Goal: Task Accomplishment & Management: Use online tool/utility

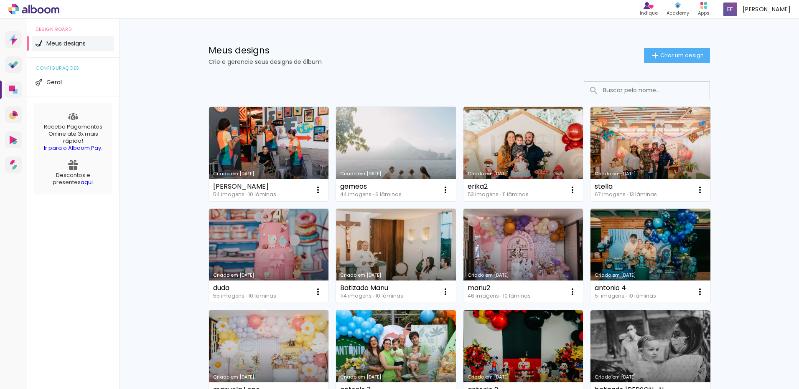
click at [381, 162] on link "Criado em [DATE]" at bounding box center [396, 154] width 120 height 94
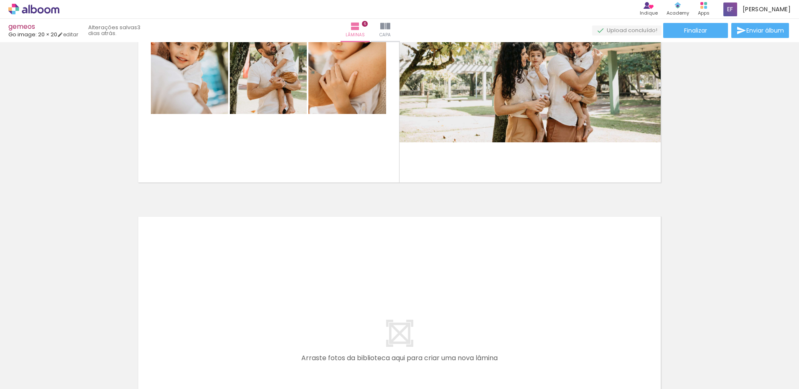
scroll to position [1588, 0]
click at [313, 278] on quentale-layouter at bounding box center [400, 345] width 536 height 268
click at [28, 362] on input "Todas as fotos" at bounding box center [24, 364] width 32 height 7
click at [0, 0] on slot "Não utilizadas" at bounding box center [0, 0] width 0 height 0
type input "Não utilizadas"
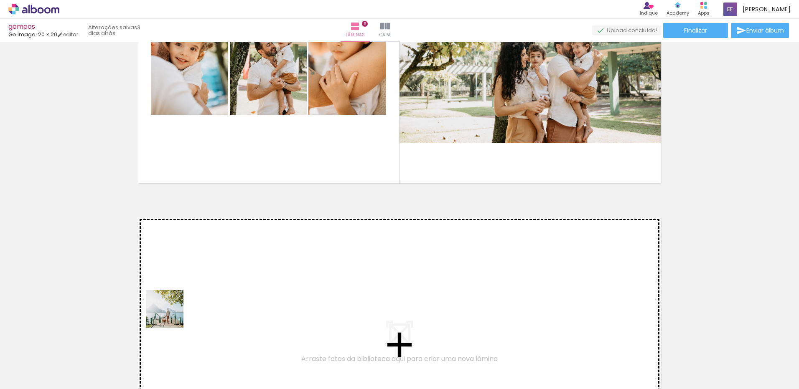
drag, startPoint x: 88, startPoint y: 363, endPoint x: 189, endPoint y: 309, distance: 115.0
click at [189, 309] on quentale-workspace at bounding box center [399, 194] width 799 height 389
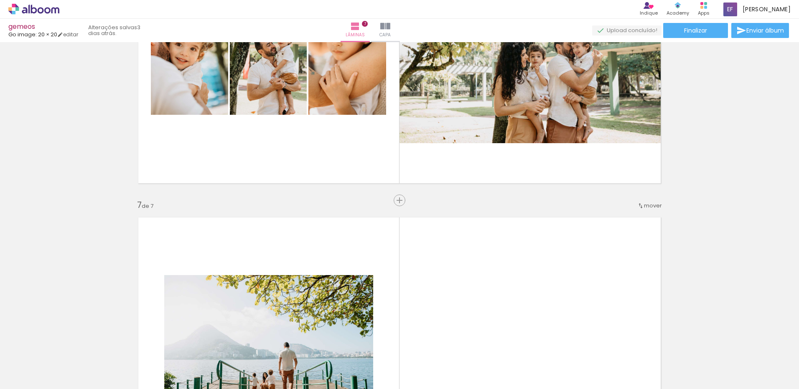
scroll to position [1743, 0]
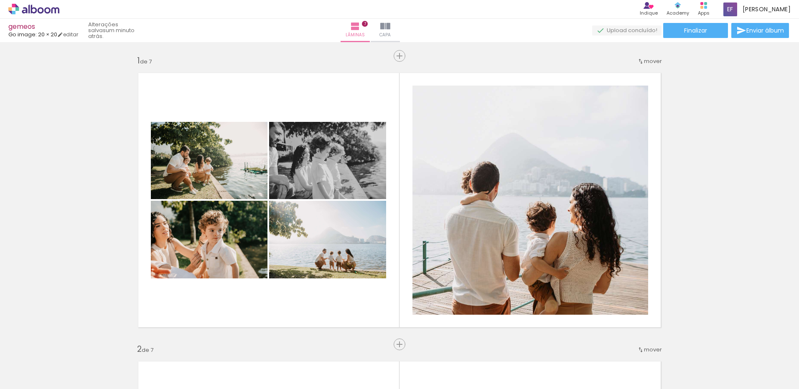
scroll to position [1743, 0]
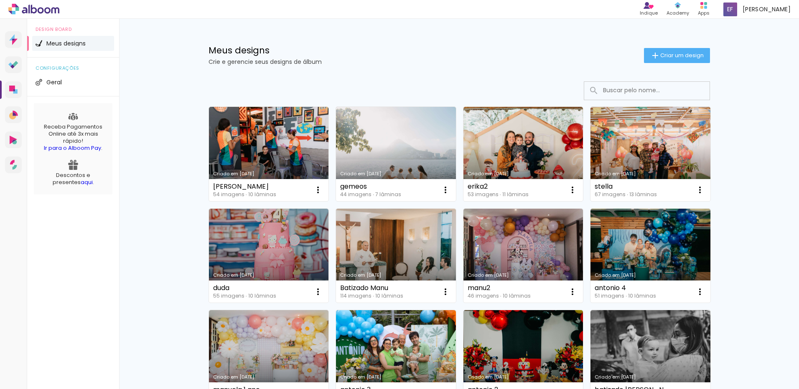
click at [521, 157] on link "Criado em [DATE]" at bounding box center [523, 154] width 120 height 94
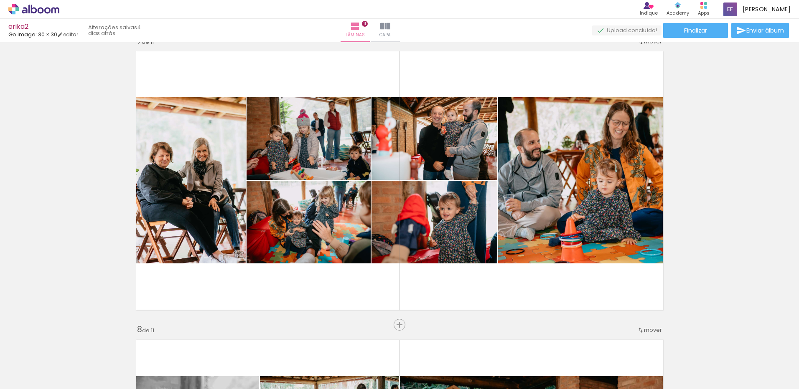
scroll to position [1755, 0]
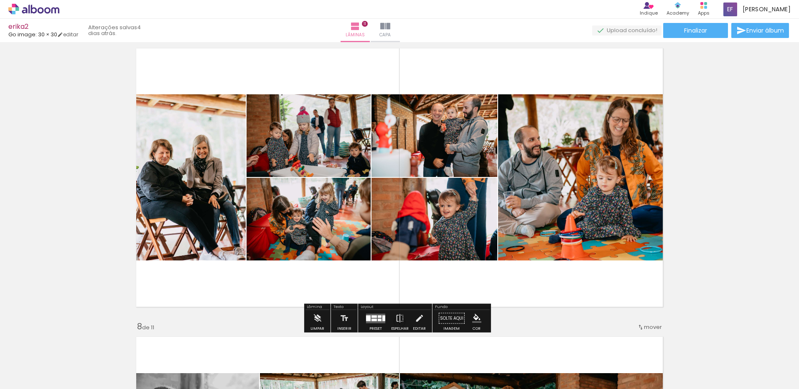
click at [567, 231] on quentale-photo at bounding box center [582, 177] width 169 height 166
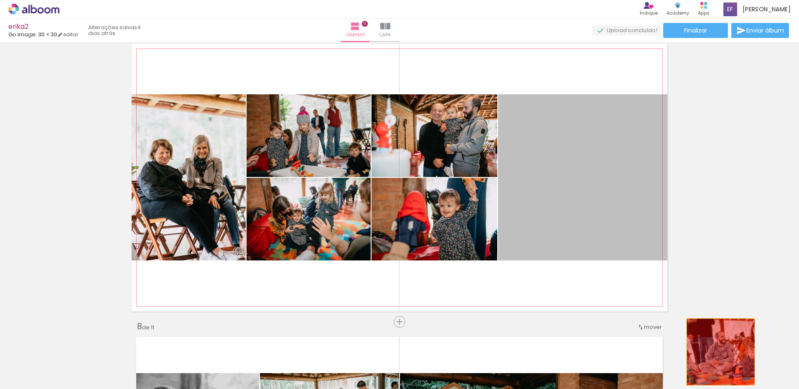
drag, startPoint x: 573, startPoint y: 214, endPoint x: 717, endPoint y: 352, distance: 199.5
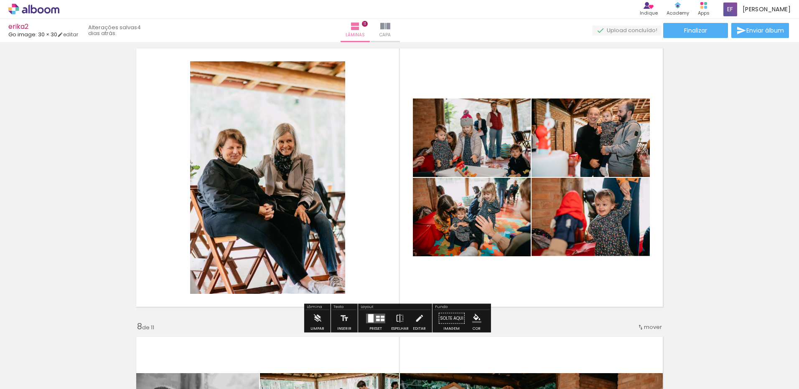
click at [40, 374] on span "Adicionar Fotos" at bounding box center [29, 378] width 25 height 9
click at [0, 0] on input "file" at bounding box center [0, 0] width 0 height 0
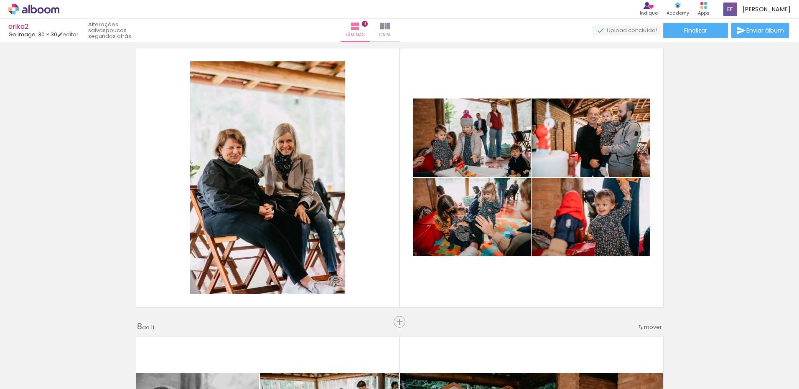
scroll to position [0, 1799]
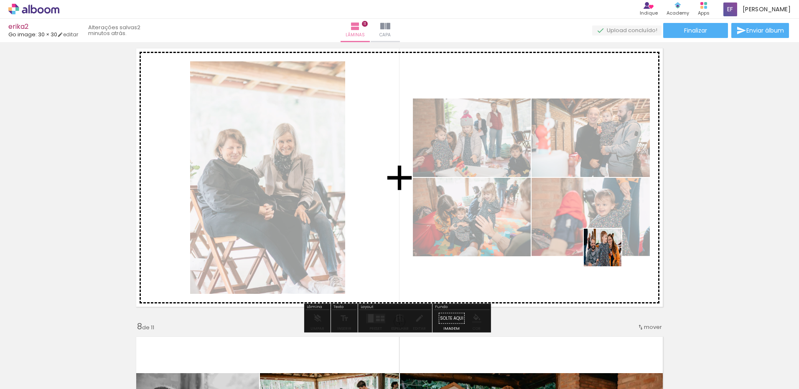
drag, startPoint x: 767, startPoint y: 364, endPoint x: 609, endPoint y: 254, distance: 192.2
click at [609, 254] on quentale-workspace at bounding box center [399, 194] width 799 height 389
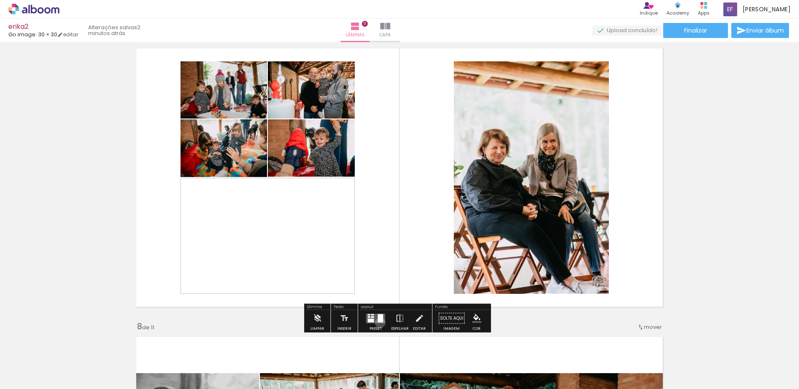
click at [378, 323] on quentale-layouter at bounding box center [375, 319] width 19 height 10
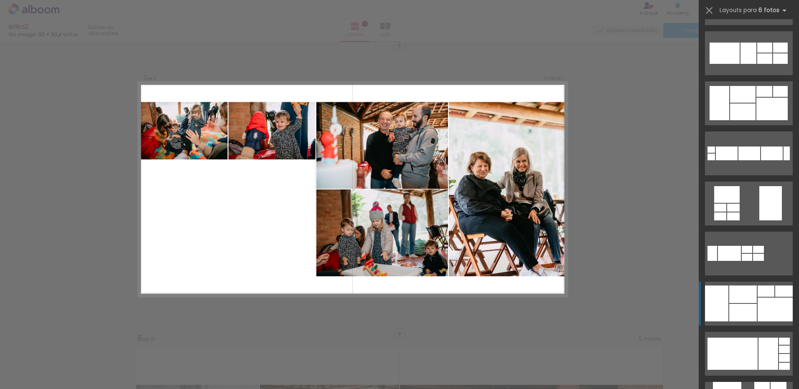
scroll to position [418, 0]
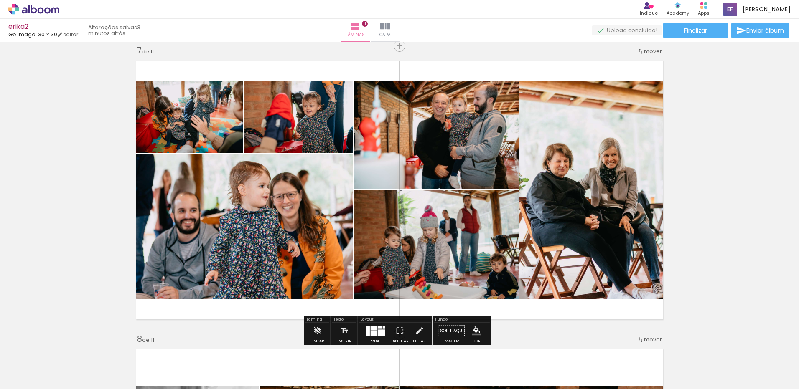
scroll to position [1755, 0]
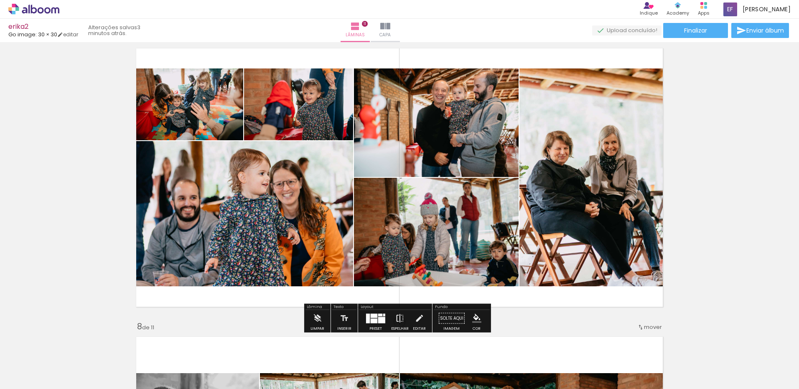
click at [396, 324] on iron-icon at bounding box center [399, 318] width 9 height 17
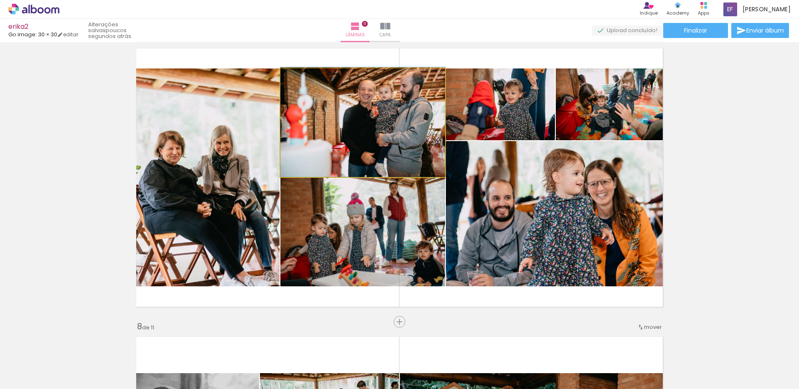
drag, startPoint x: 359, startPoint y: 147, endPoint x: 367, endPoint y: 146, distance: 8.0
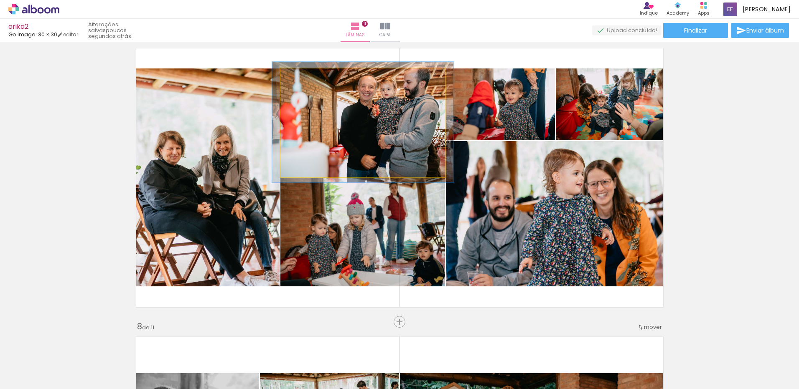
type paper-slider "110"
click at [303, 78] on div at bounding box center [302, 77] width 13 height 13
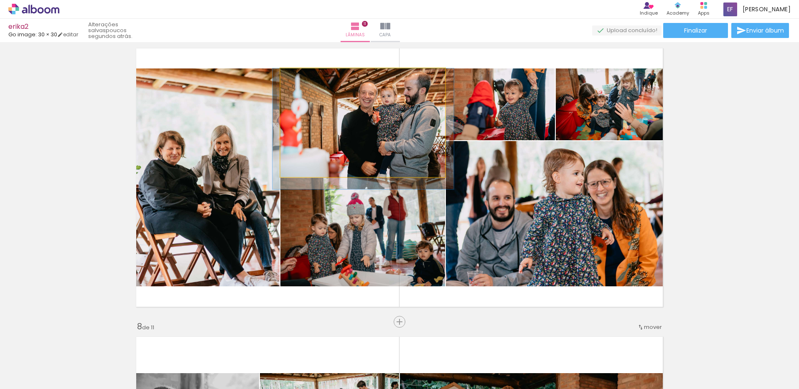
drag, startPoint x: 382, startPoint y: 108, endPoint x: 382, endPoint y: 117, distance: 8.8
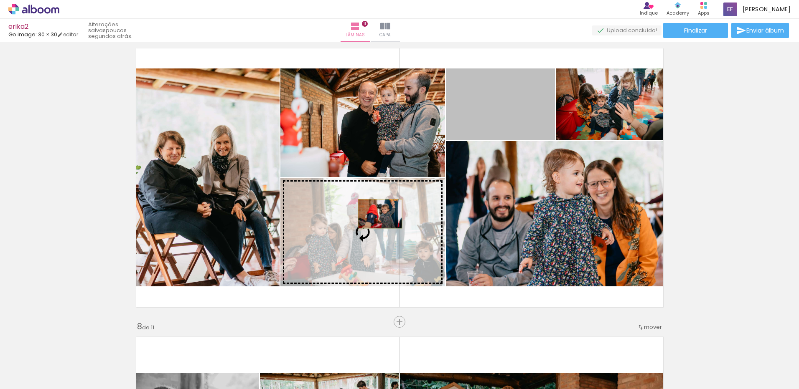
drag, startPoint x: 476, startPoint y: 107, endPoint x: 377, endPoint y: 214, distance: 145.5
click at [0, 0] on slot at bounding box center [0, 0] width 0 height 0
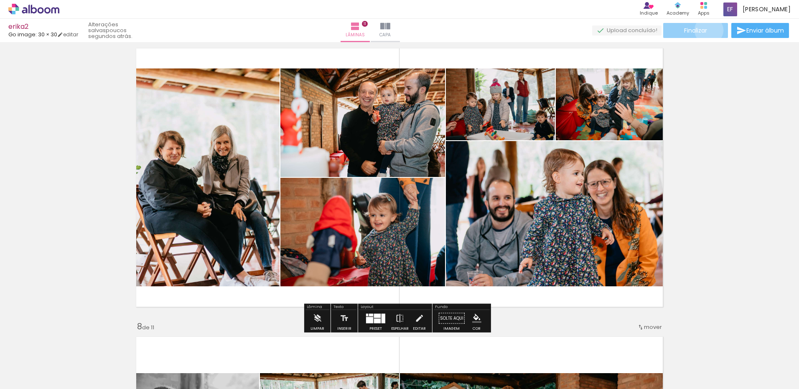
click at [706, 30] on paper-button "Finalizar" at bounding box center [695, 30] width 65 height 15
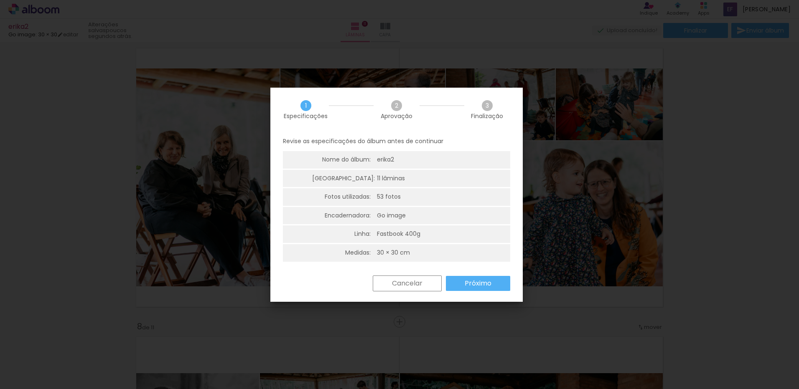
click at [484, 276] on div "Cancelar Próximo" at bounding box center [440, 284] width 142 height 16
click at [0, 0] on slot "Próximo" at bounding box center [0, 0] width 0 height 0
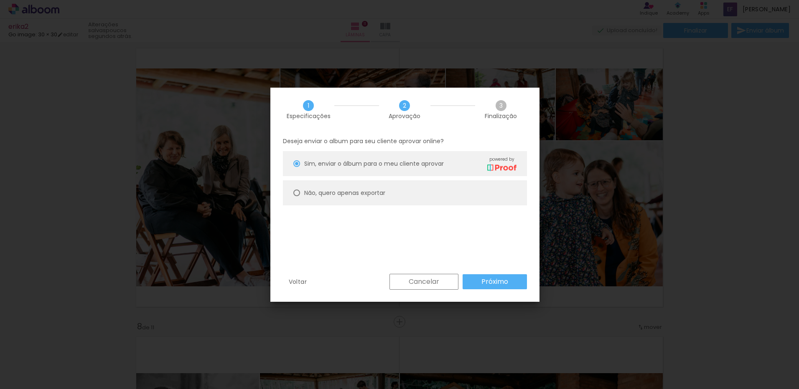
click at [405, 193] on paper-radio-button "Não, quero apenas exportar" at bounding box center [405, 193] width 244 height 25
type paper-radio-button "on"
click at [0, 0] on slot "Próximo" at bounding box center [0, 0] width 0 height 0
type input "Alta, 300 DPI"
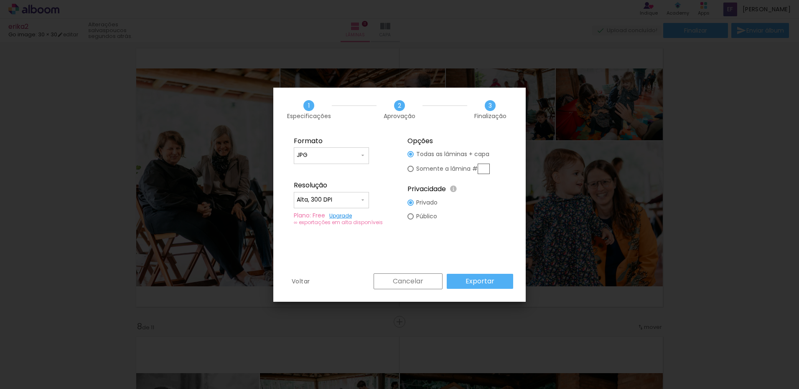
click at [0, 0] on slot "Exportar" at bounding box center [0, 0] width 0 height 0
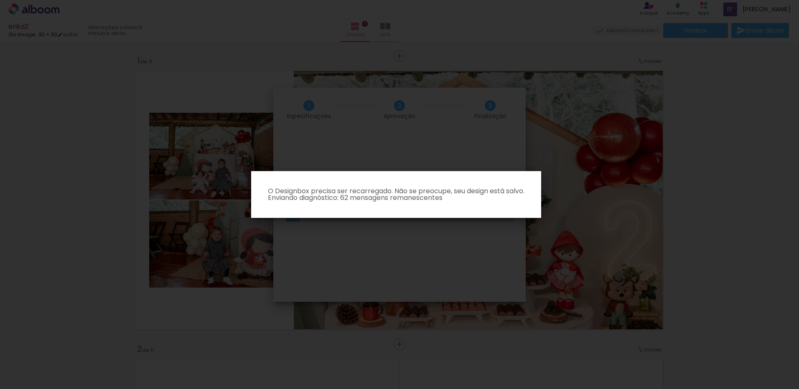
scroll to position [1755, 0]
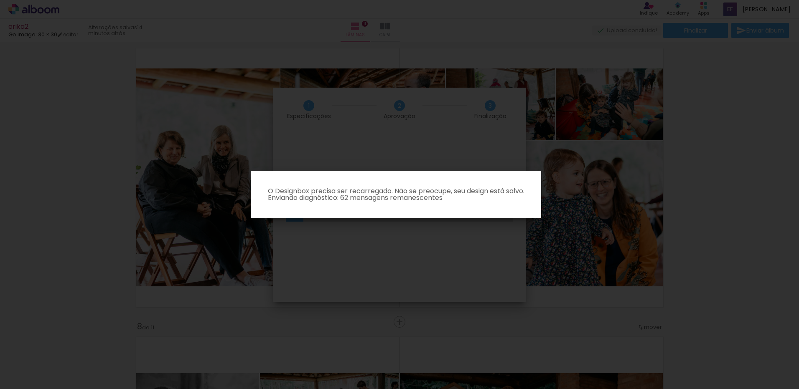
click at [108, 99] on iron-overlay-backdrop at bounding box center [399, 194] width 799 height 389
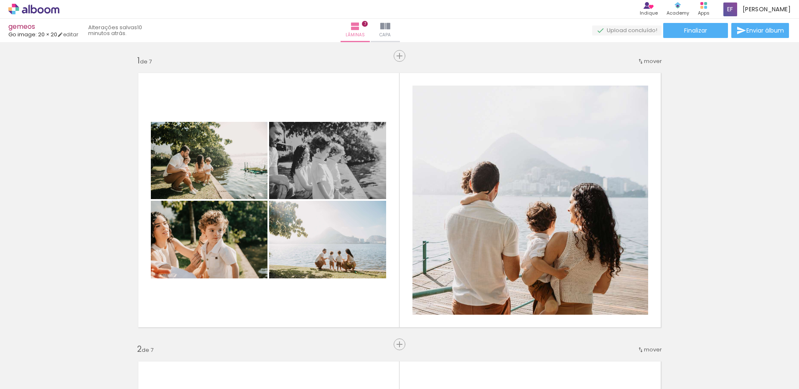
scroll to position [1743, 0]
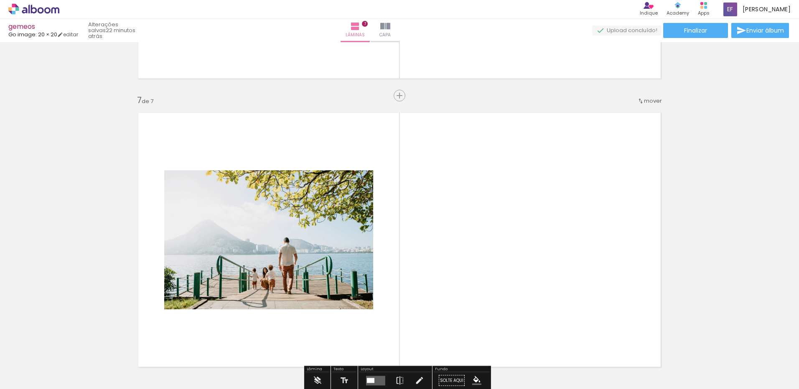
scroll to position [1785, 0]
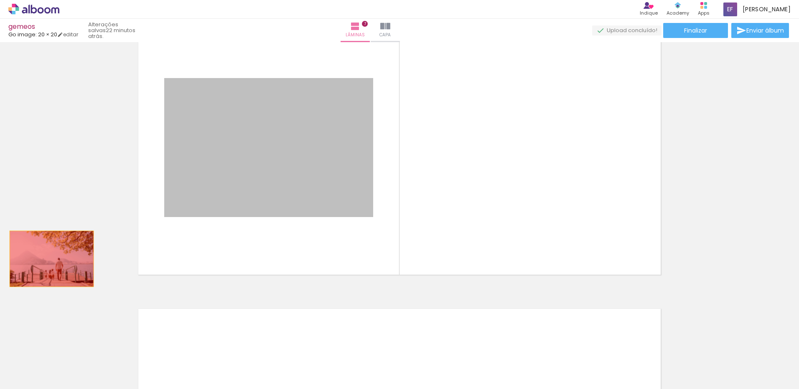
drag, startPoint x: 319, startPoint y: 163, endPoint x: 43, endPoint y: 259, distance: 291.5
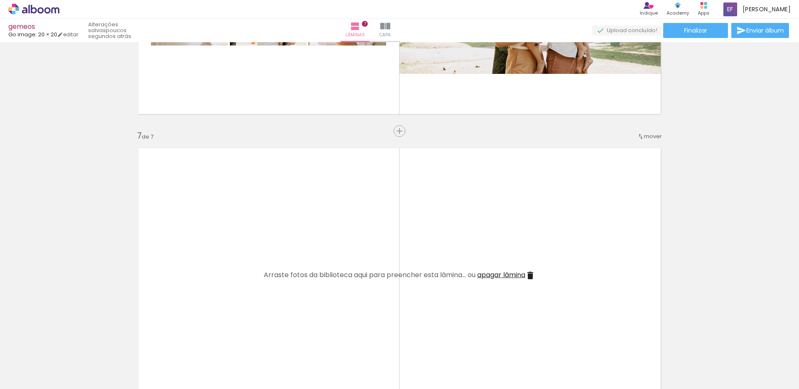
scroll to position [1630, 0]
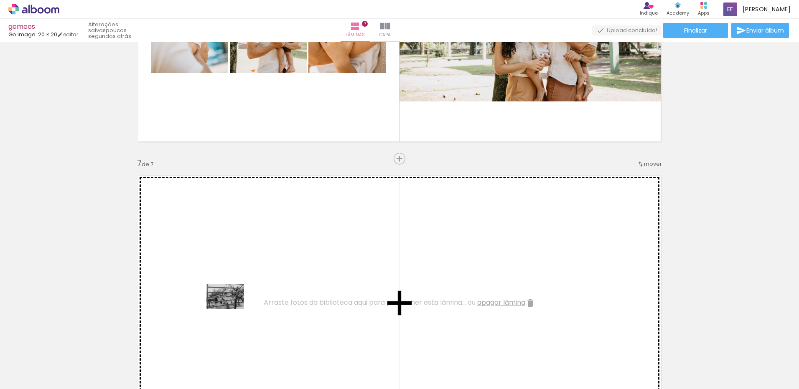
drag, startPoint x: 141, startPoint y: 367, endPoint x: 231, endPoint y: 309, distance: 107.3
click at [231, 309] on quentale-workspace at bounding box center [399, 194] width 799 height 389
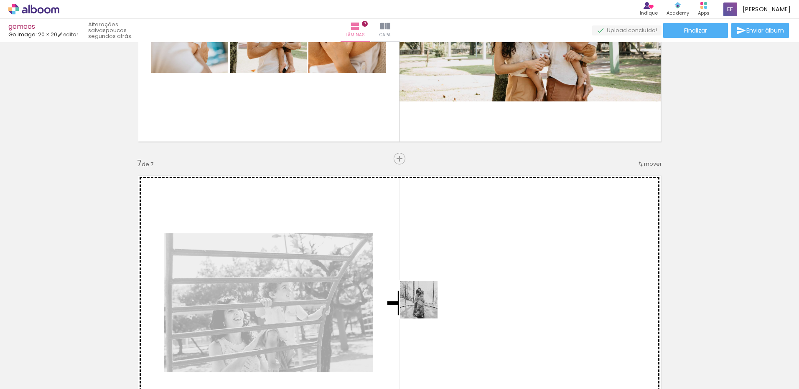
drag, startPoint x: 381, startPoint y: 366, endPoint x: 445, endPoint y: 287, distance: 101.5
click at [445, 287] on quentale-workspace at bounding box center [399, 194] width 799 height 389
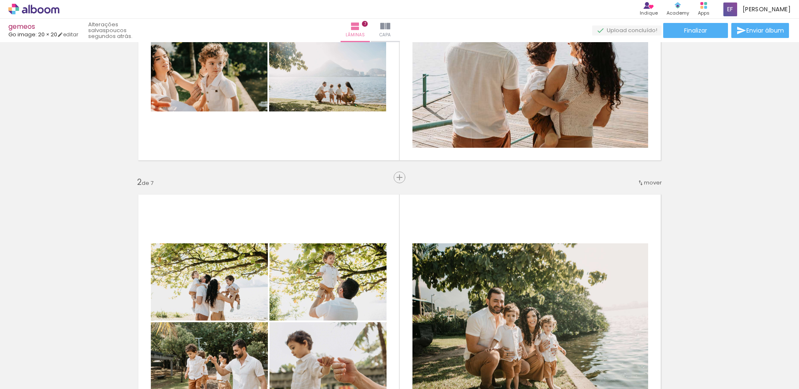
scroll to position [292, 0]
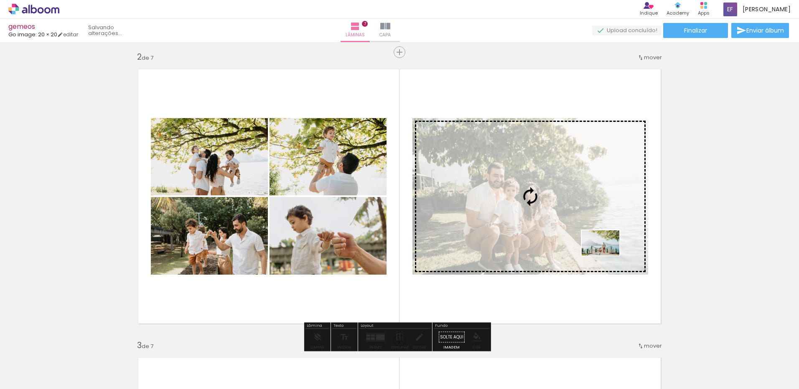
drag, startPoint x: 92, startPoint y: 359, endPoint x: 607, endPoint y: 256, distance: 524.5
click at [607, 256] on quentale-workspace at bounding box center [399, 194] width 799 height 389
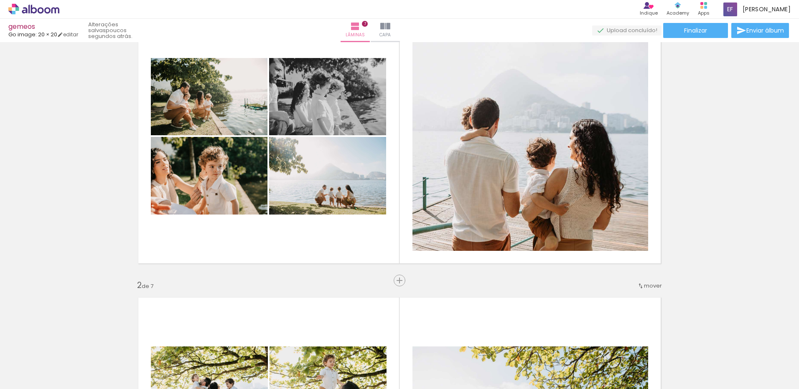
scroll to position [0, 0]
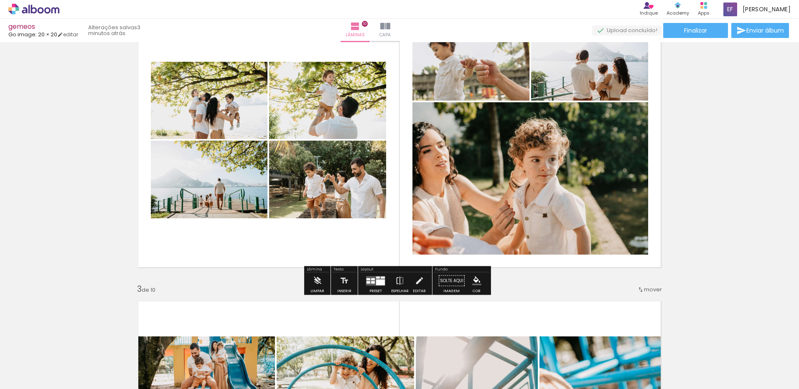
scroll to position [334, 0]
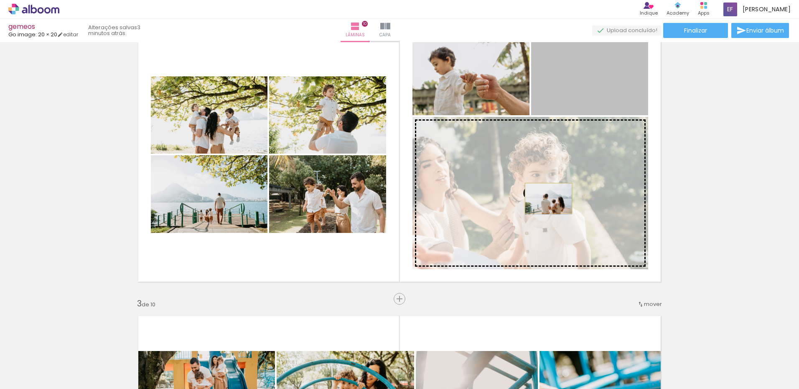
drag, startPoint x: 564, startPoint y: 86, endPoint x: 545, endPoint y: 198, distance: 113.9
click at [0, 0] on slot at bounding box center [0, 0] width 0 height 0
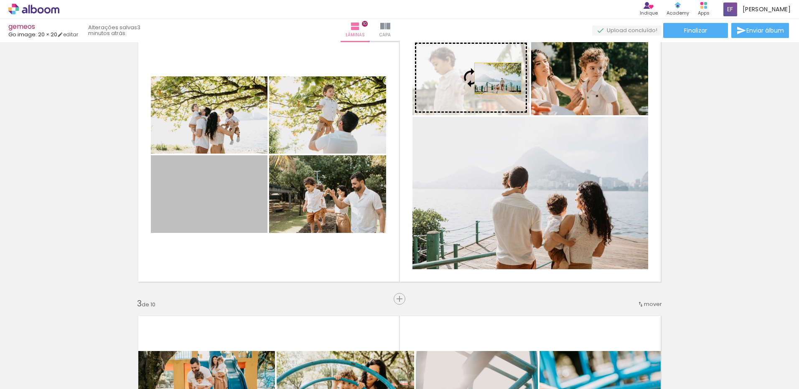
drag, startPoint x: 223, startPoint y: 201, endPoint x: 495, endPoint y: 79, distance: 298.1
click at [0, 0] on slot at bounding box center [0, 0] width 0 height 0
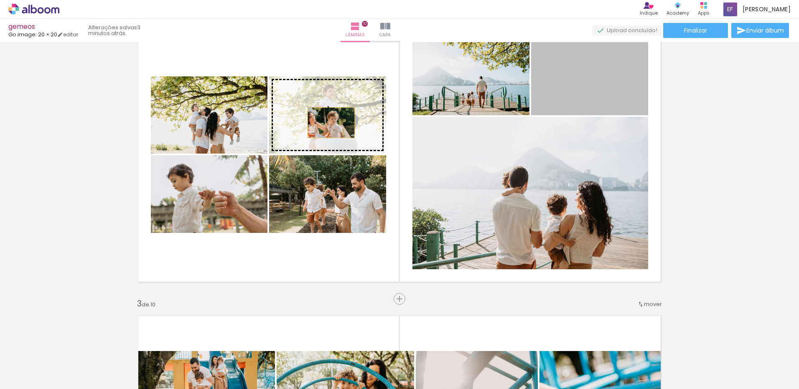
drag, startPoint x: 405, startPoint y: 128, endPoint x: 328, endPoint y: 123, distance: 77.5
click at [0, 0] on slot at bounding box center [0, 0] width 0 height 0
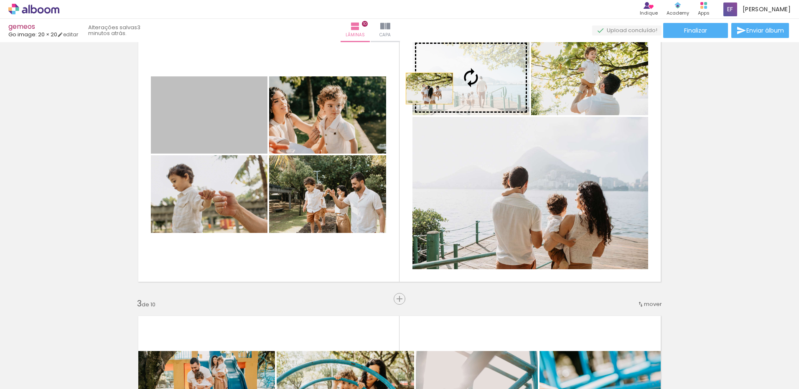
drag, startPoint x: 279, startPoint y: 112, endPoint x: 458, endPoint y: 82, distance: 181.8
click at [0, 0] on slot at bounding box center [0, 0] width 0 height 0
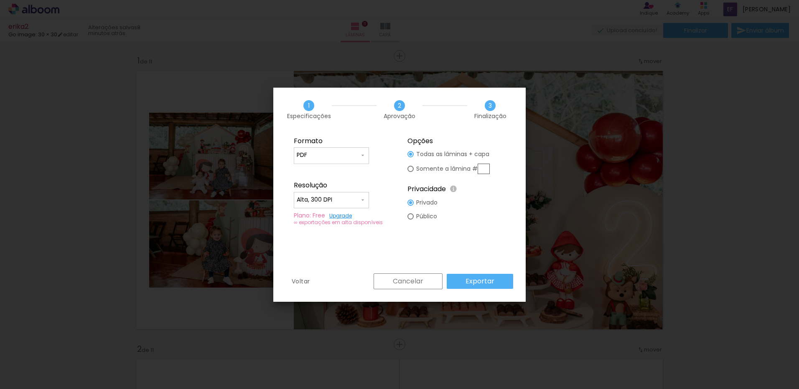
click at [345, 192] on paper-input-container "Alta, 300 DPI" at bounding box center [331, 200] width 75 height 17
click at [340, 200] on input "Alta, 300 DPI" at bounding box center [328, 200] width 63 height 8
click at [361, 200] on iron-icon at bounding box center [362, 200] width 7 height 7
click at [333, 211] on paper-item "Baixa" at bounding box center [331, 215] width 75 height 17
type input "Baixa"
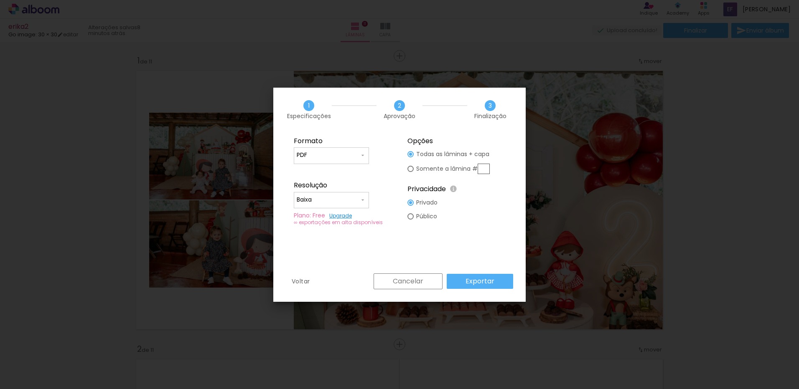
click at [0, 0] on slot "Exportar" at bounding box center [0, 0] width 0 height 0
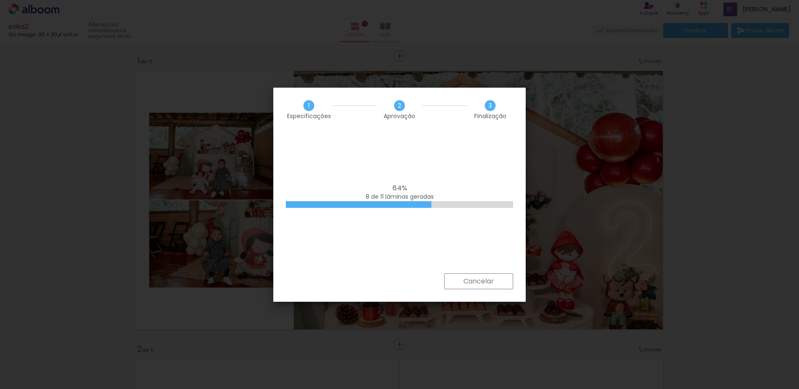
click at [744, 102] on iron-overlay-backdrop at bounding box center [399, 194] width 799 height 389
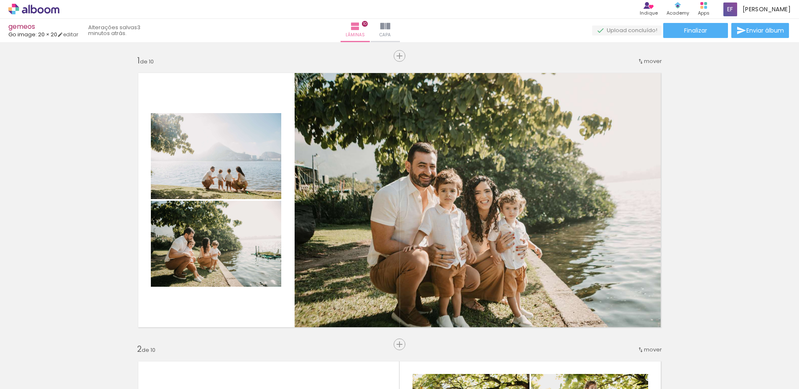
click at [0, 0] on slot at bounding box center [0, 0] width 0 height 0
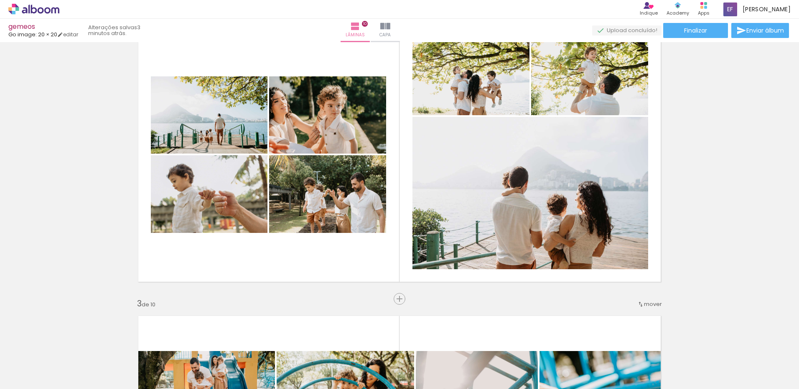
drag, startPoint x: 361, startPoint y: 295, endPoint x: 371, endPoint y: 295, distance: 9.6
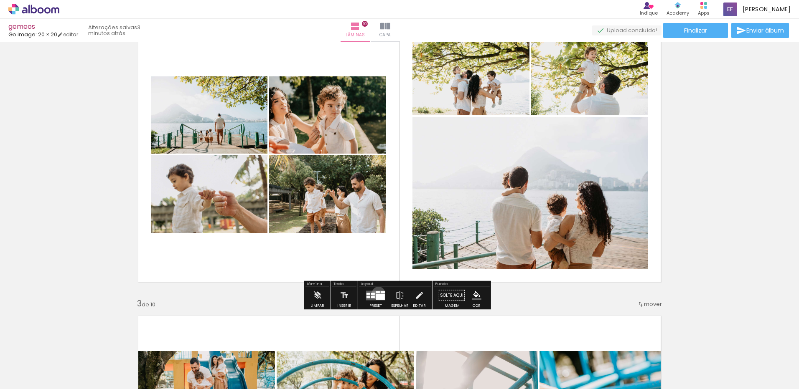
click at [376, 293] on quentale-layouter at bounding box center [375, 296] width 19 height 10
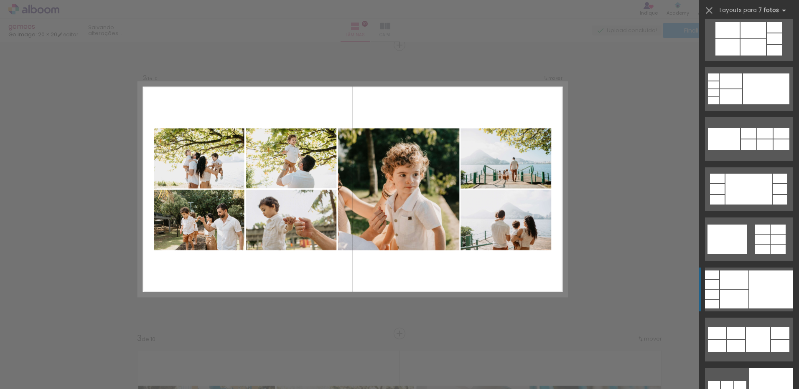
scroll to position [2632, 0]
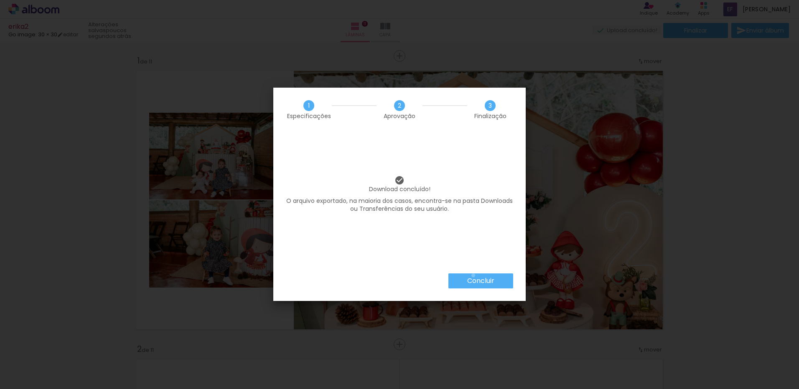
click at [473, 276] on paper-button "Concluir" at bounding box center [480, 281] width 65 height 15
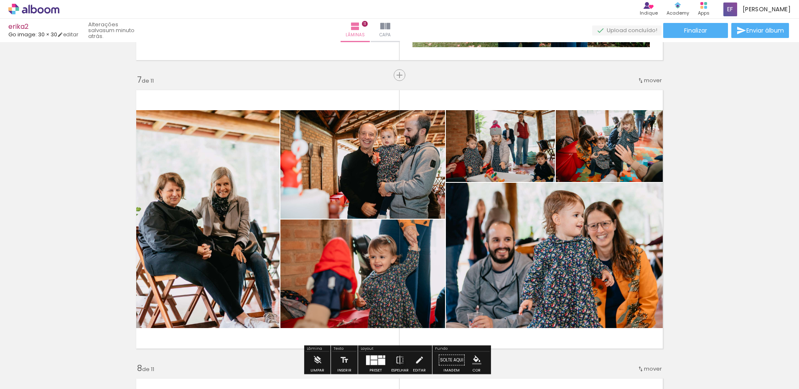
scroll to position [1797, 0]
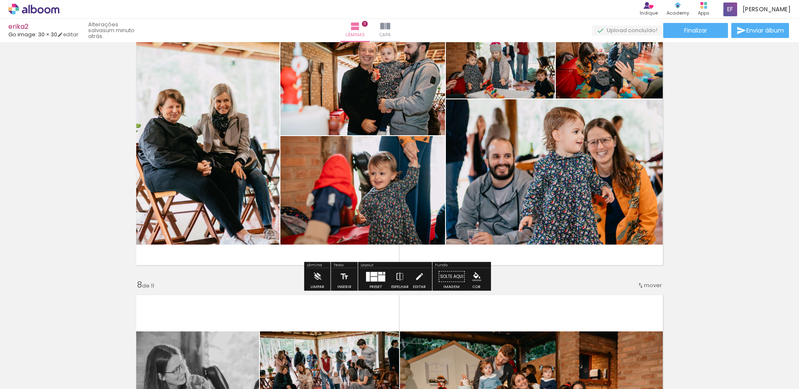
click at [373, 274] on div at bounding box center [374, 274] width 7 height 4
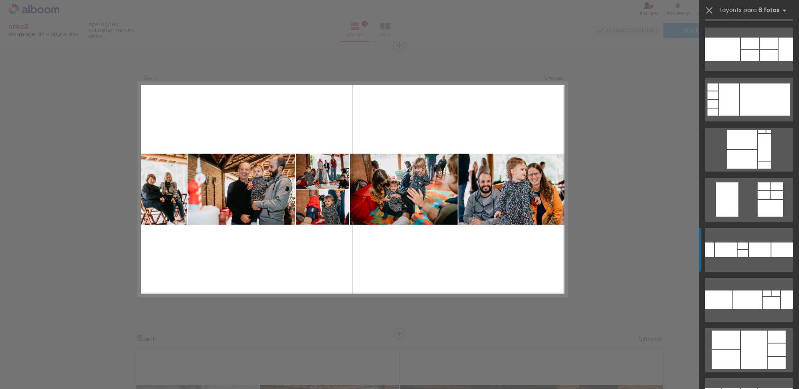
scroll to position [794, 0]
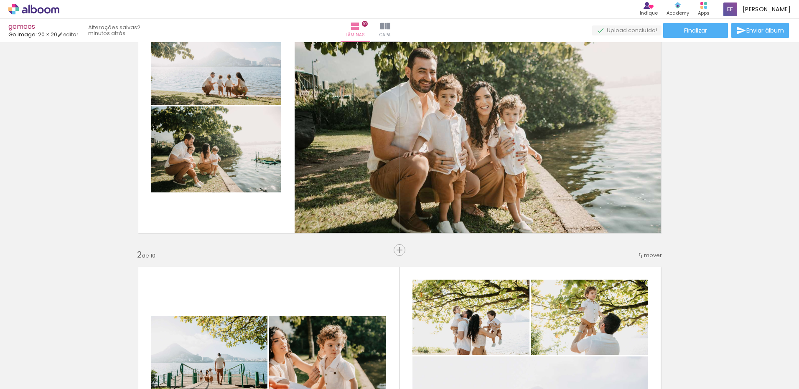
scroll to position [91, 0]
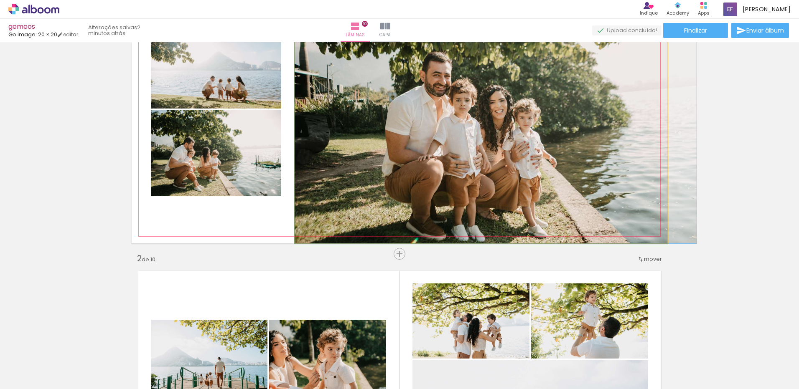
drag, startPoint x: 568, startPoint y: 162, endPoint x: 597, endPoint y: 159, distance: 28.9
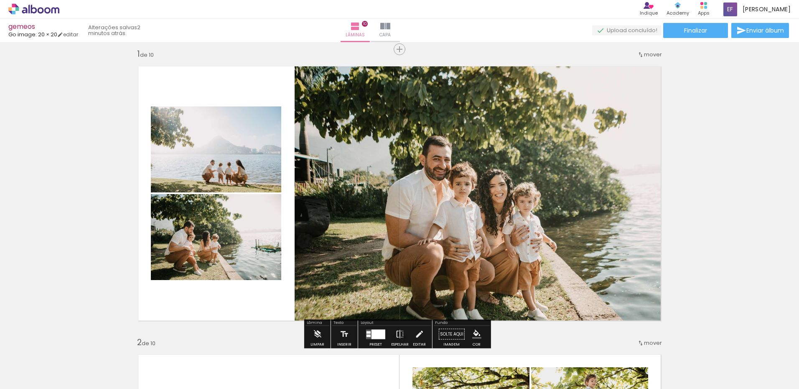
scroll to position [0, 0]
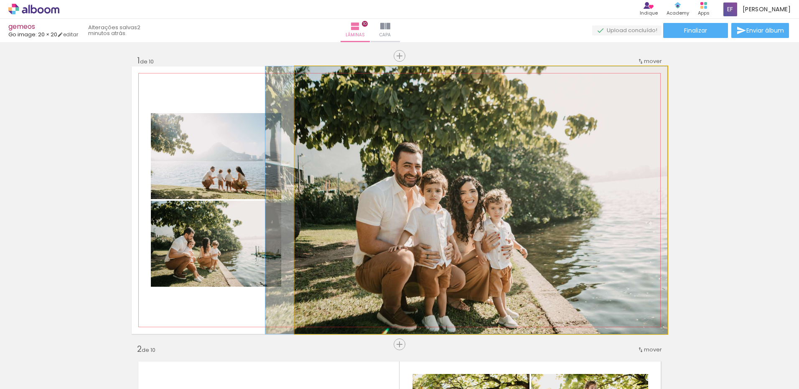
drag, startPoint x: 590, startPoint y: 170, endPoint x: 551, endPoint y: 166, distance: 39.5
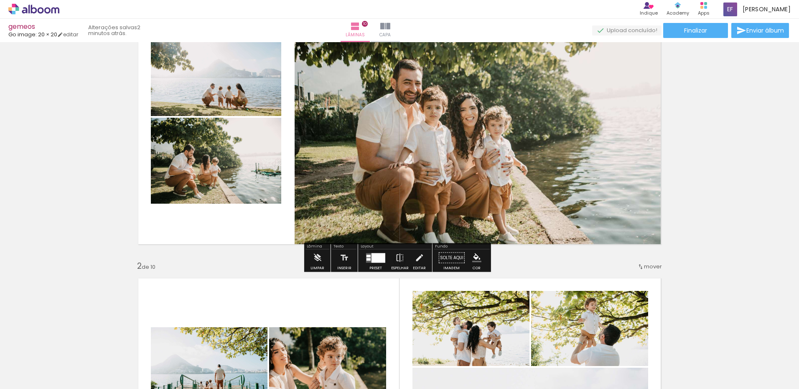
scroll to position [84, 0]
click at [401, 264] on iron-icon at bounding box center [399, 257] width 9 height 17
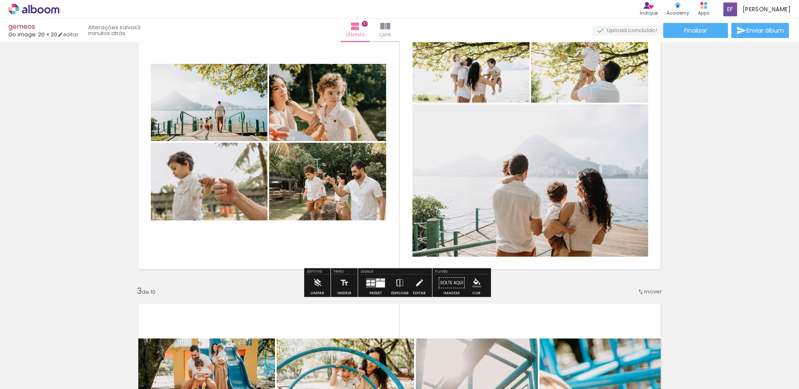
scroll to position [334, 0]
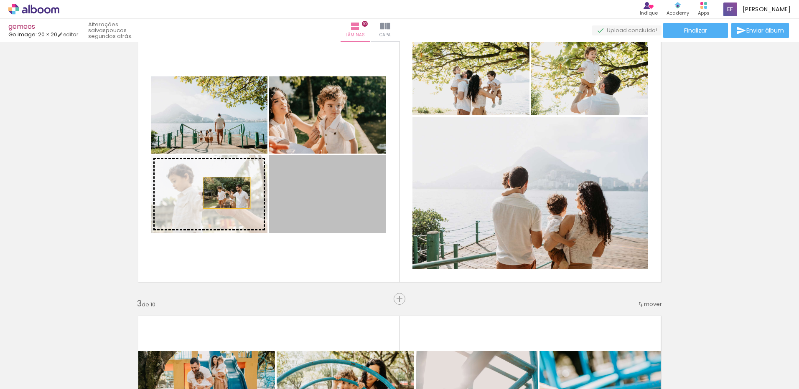
drag, startPoint x: 311, startPoint y: 202, endPoint x: 207, endPoint y: 195, distance: 104.7
click at [0, 0] on slot at bounding box center [0, 0] width 0 height 0
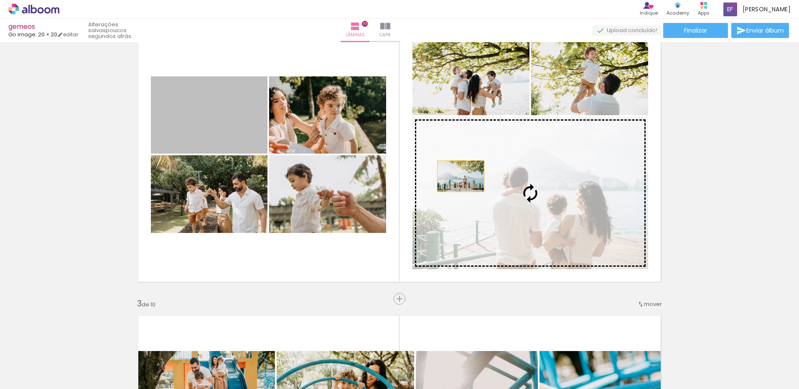
drag, startPoint x: 201, startPoint y: 123, endPoint x: 483, endPoint y: 181, distance: 287.5
click at [0, 0] on slot at bounding box center [0, 0] width 0 height 0
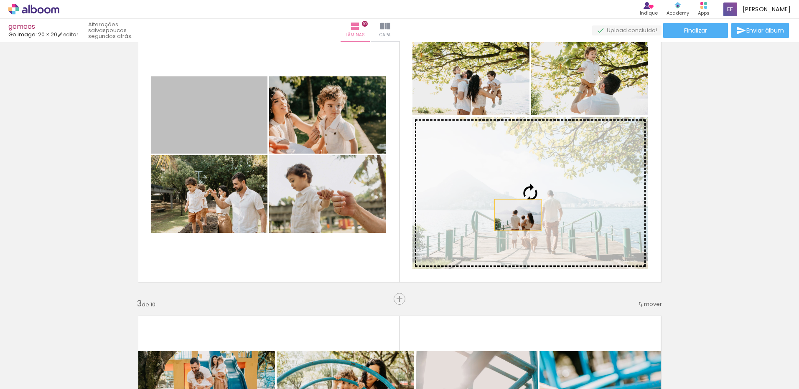
drag, startPoint x: 249, startPoint y: 148, endPoint x: 515, endPoint y: 215, distance: 274.5
click at [0, 0] on slot at bounding box center [0, 0] width 0 height 0
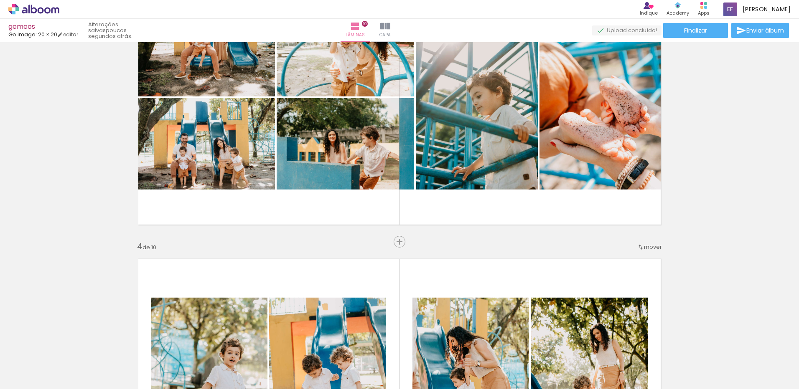
scroll to position [794, 0]
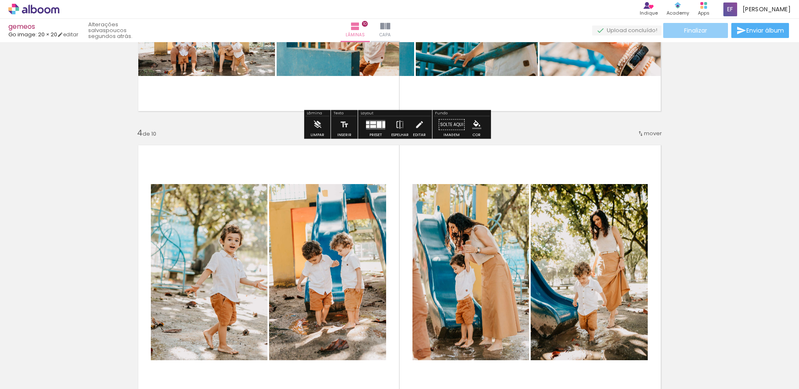
click at [709, 34] on paper-button "Finalizar" at bounding box center [695, 30] width 65 height 15
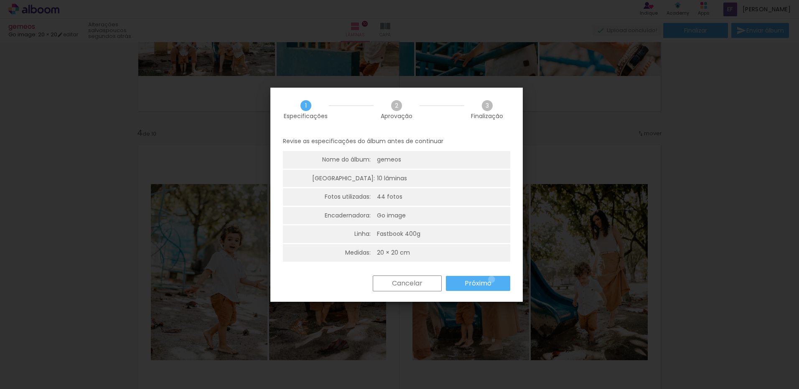
click at [491, 280] on paper-button "Próximo" at bounding box center [478, 283] width 64 height 15
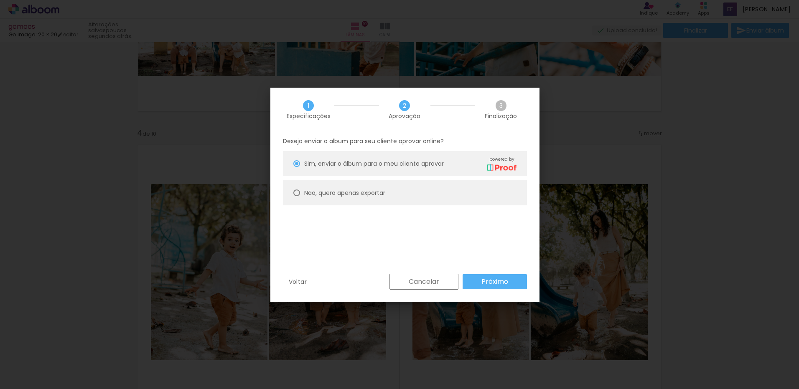
click at [0, 0] on slot "Não, quero apenas exportar" at bounding box center [0, 0] width 0 height 0
type paper-radio-button "on"
click at [0, 0] on slot "Próximo" at bounding box center [0, 0] width 0 height 0
type input "Alta, 300 DPI"
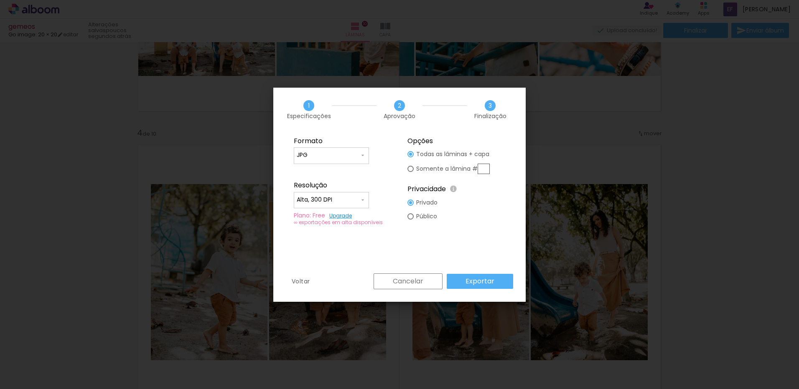
click at [0, 0] on slot "Exportar" at bounding box center [0, 0] width 0 height 0
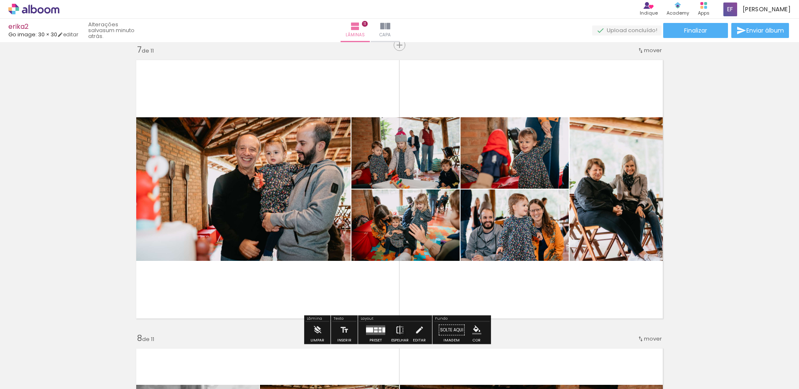
scroll to position [794, 0]
click at [397, 331] on iron-icon at bounding box center [399, 330] width 9 height 17
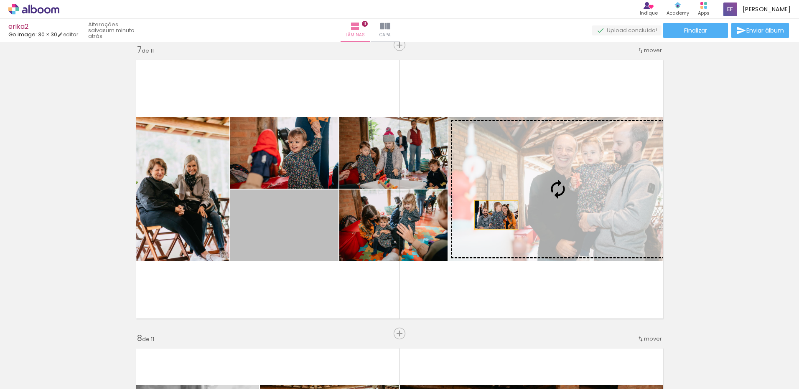
drag, startPoint x: 288, startPoint y: 231, endPoint x: 493, endPoint y: 215, distance: 206.2
click at [0, 0] on slot at bounding box center [0, 0] width 0 height 0
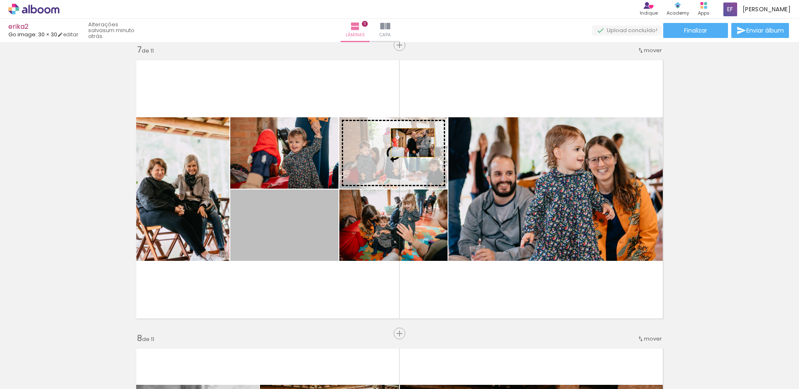
drag, startPoint x: 312, startPoint y: 224, endPoint x: 412, endPoint y: 140, distance: 130.8
click at [0, 0] on slot at bounding box center [0, 0] width 0 height 0
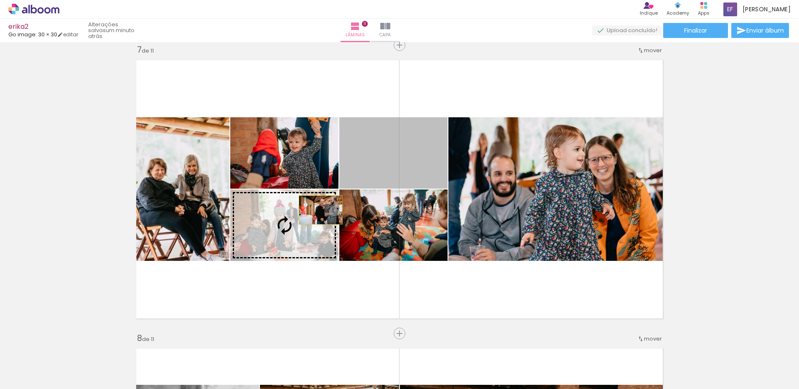
drag, startPoint x: 415, startPoint y: 157, endPoint x: 305, endPoint y: 216, distance: 124.7
click at [0, 0] on slot at bounding box center [0, 0] width 0 height 0
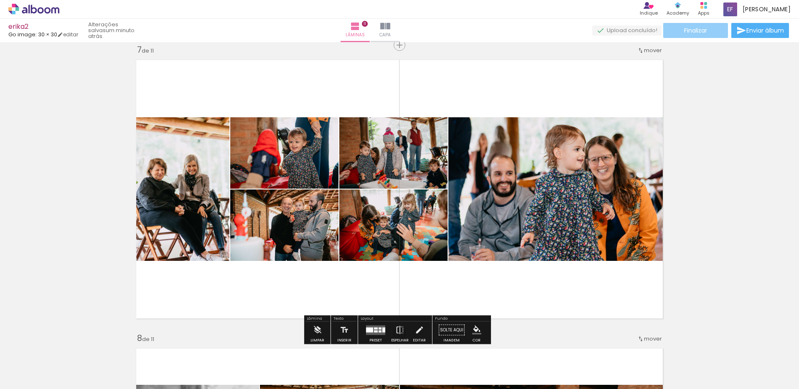
click at [704, 25] on paper-button "Finalizar" at bounding box center [695, 30] width 65 height 15
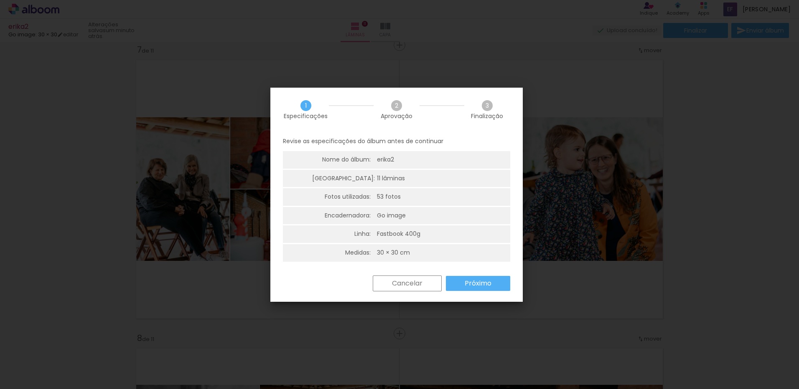
click at [0, 0] on slot "Próximo" at bounding box center [0, 0] width 0 height 0
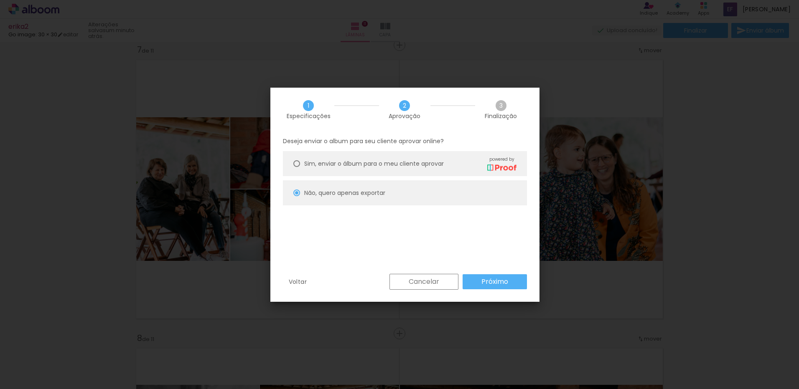
click at [486, 274] on div "Cancelar Próximo" at bounding box center [456, 282] width 142 height 16
click at [0, 0] on slot "Próximo" at bounding box center [0, 0] width 0 height 0
type input "Baixa"
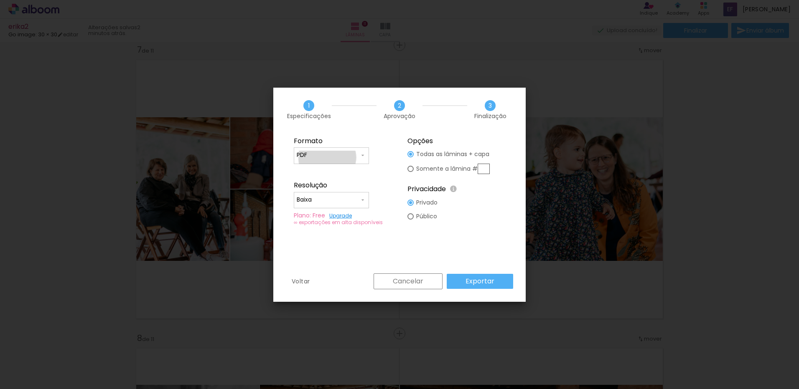
click at [328, 158] on input "PDF" at bounding box center [328, 155] width 63 height 8
drag, startPoint x: 335, startPoint y: 155, endPoint x: 338, endPoint y: 166, distance: 12.3
click at [335, 155] on paper-item "JPG" at bounding box center [331, 154] width 75 height 17
type input "JPG"
click at [322, 196] on input "Baixa" at bounding box center [328, 200] width 63 height 8
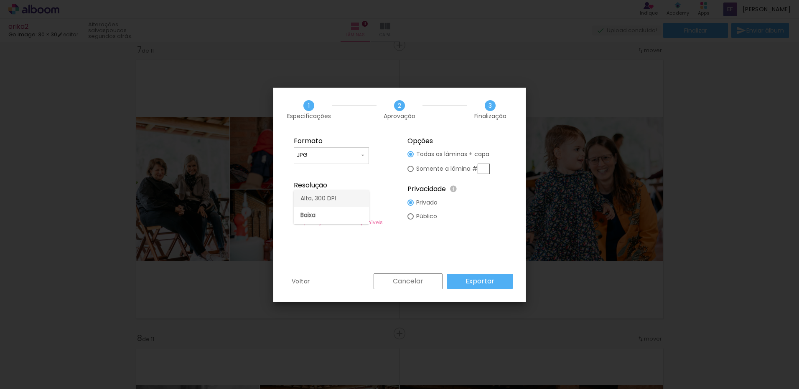
click at [0, 0] on slot "Alta, 300 DPI" at bounding box center [0, 0] width 0 height 0
type input "Alta, 300 DPI"
click at [0, 0] on slot "Somente a lâmina #" at bounding box center [0, 0] width 0 height 0
type paper-radio-button "on"
click at [484, 168] on input "text" at bounding box center [484, 169] width 12 height 10
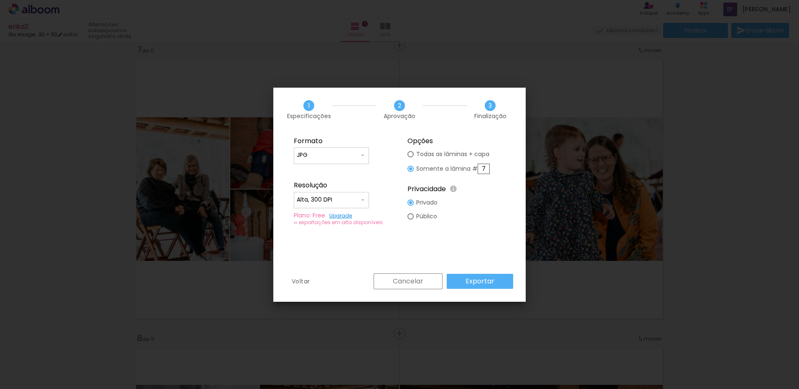
type input "7"
click at [0, 0] on slot "Exportar" at bounding box center [0, 0] width 0 height 0
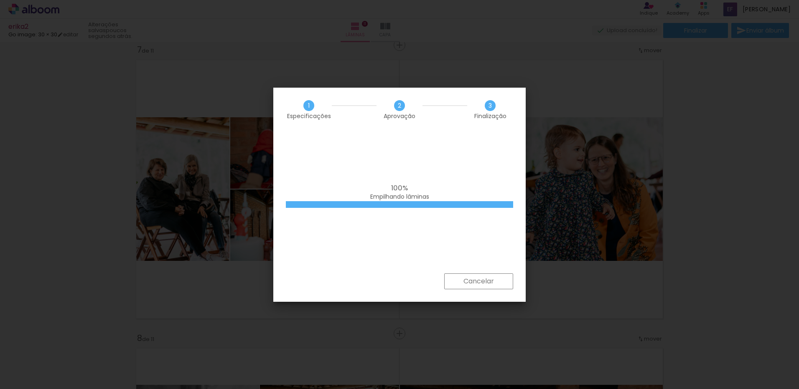
scroll to position [794, 0]
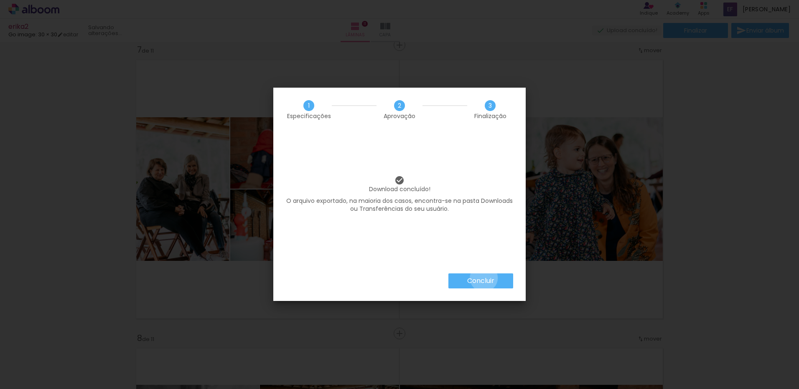
click at [0, 0] on slot "Concluir" at bounding box center [0, 0] width 0 height 0
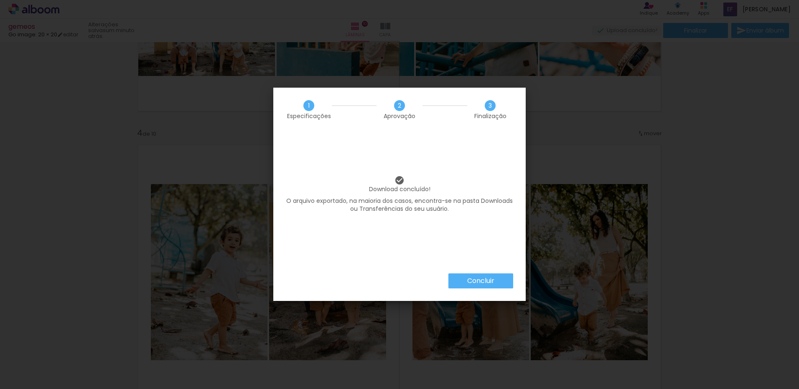
scroll to position [2632, 0]
click at [0, 0] on slot "Concluir" at bounding box center [0, 0] width 0 height 0
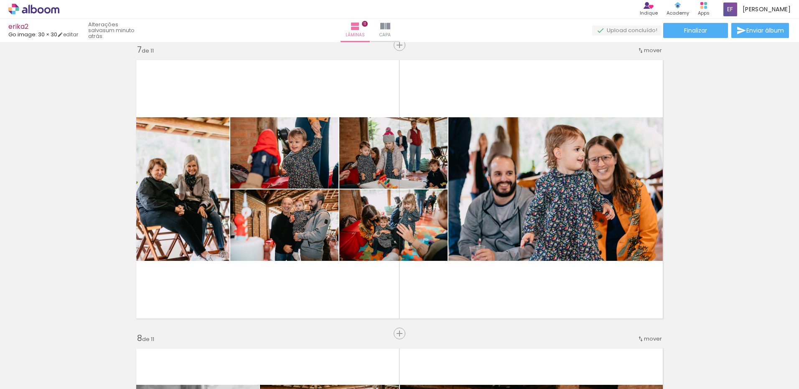
scroll to position [794, 0]
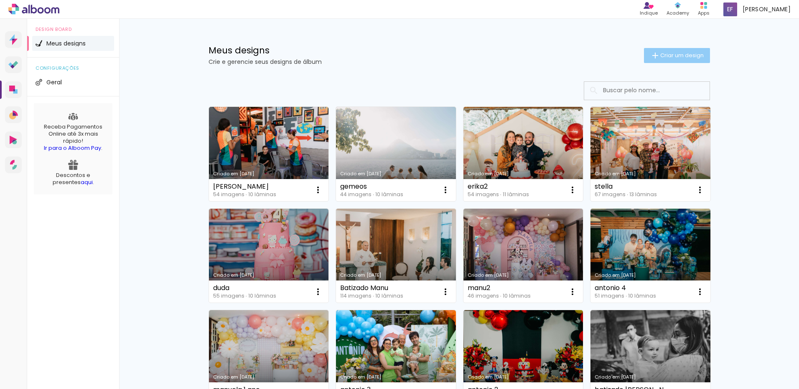
click at [663, 58] on span "Criar um design" at bounding box center [681, 55] width 43 height 5
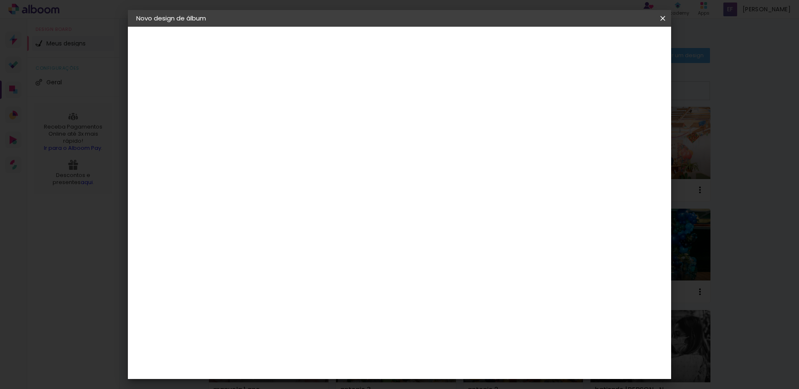
click at [273, 114] on input at bounding box center [273, 112] width 0 height 13
type input "[PERSON_NAME]"
type paper-input "[PERSON_NAME]"
click at [0, 0] on slot "Avançar" at bounding box center [0, 0] width 0 height 0
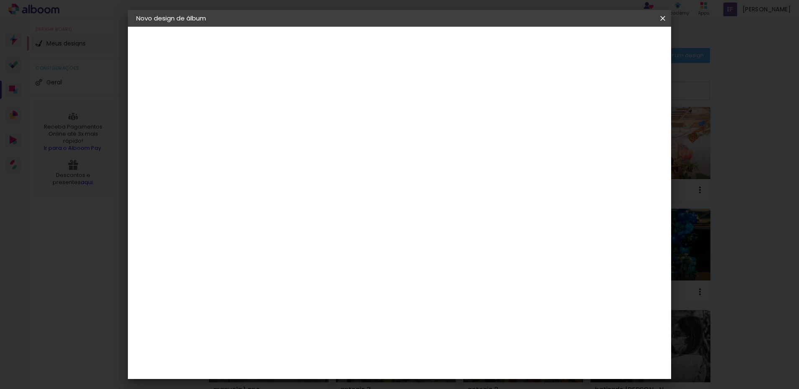
click at [288, 233] on div "Go image" at bounding box center [277, 239] width 20 height 13
click at [442, 53] on header "Fornecedor Escolha um fornecedor ou avance com o tamanho livre. Voltar Avançar" at bounding box center [338, 52] width 205 height 50
click at [442, 51] on header "Fornecedor Escolha um fornecedor ou avance com o tamanho livre. Voltar Avançar" at bounding box center [338, 52] width 205 height 50
click at [429, 50] on paper-button "Avançar" at bounding box center [408, 44] width 41 height 14
click at [305, 139] on input "text" at bounding box center [289, 145] width 33 height 13
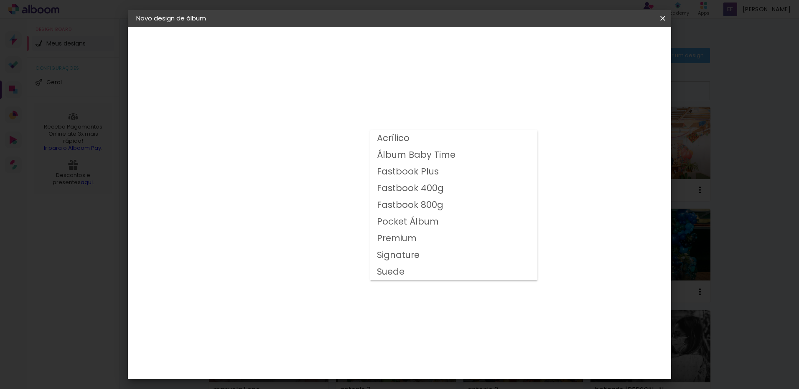
click at [0, 0] on slot "Fastbook 800g" at bounding box center [0, 0] width 0 height 0
type input "Fastbook 800g"
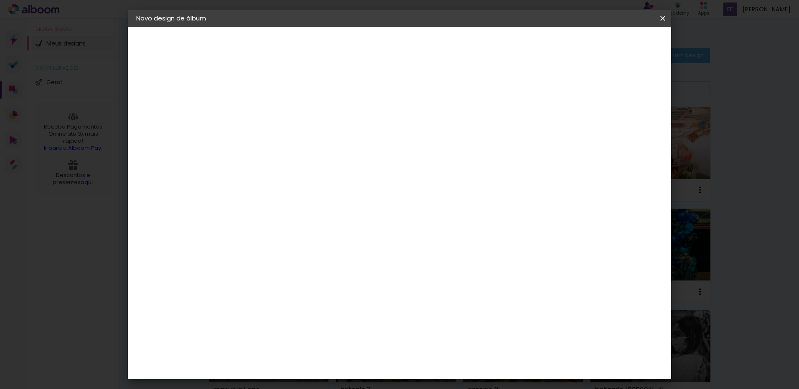
click at [409, 51] on paper-button "Avançar" at bounding box center [388, 44] width 41 height 14
type input "1"
type paper-input "1"
click at [276, 92] on input "1" at bounding box center [266, 90] width 29 height 10
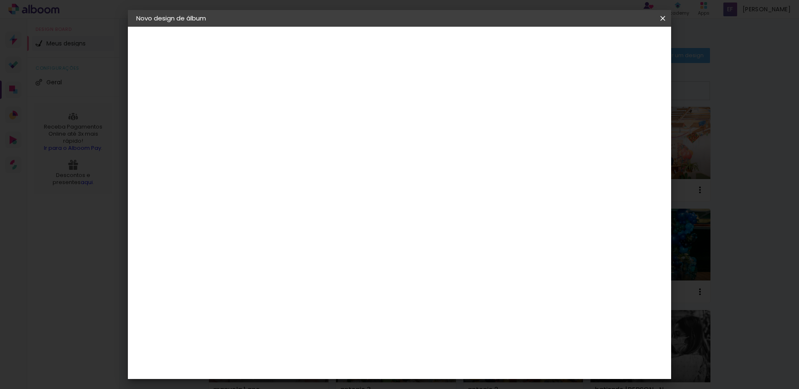
click at [610, 47] on span "Iniciar design" at bounding box center [591, 44] width 38 height 6
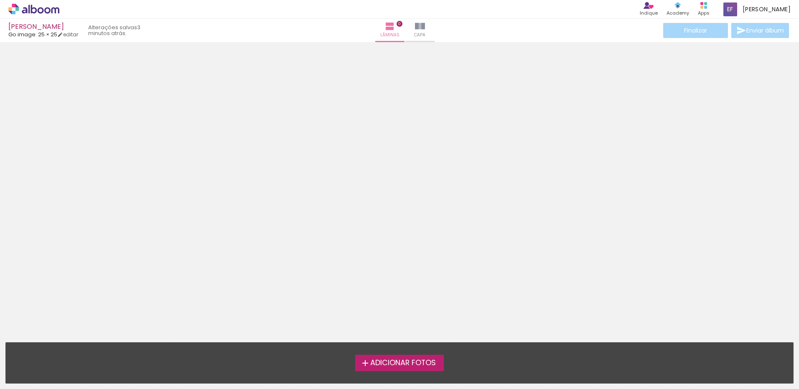
click at [392, 360] on span "Adicionar Fotos" at bounding box center [403, 364] width 66 height 8
click at [0, 0] on input "file" at bounding box center [0, 0] width 0 height 0
